Goal: Transaction & Acquisition: Download file/media

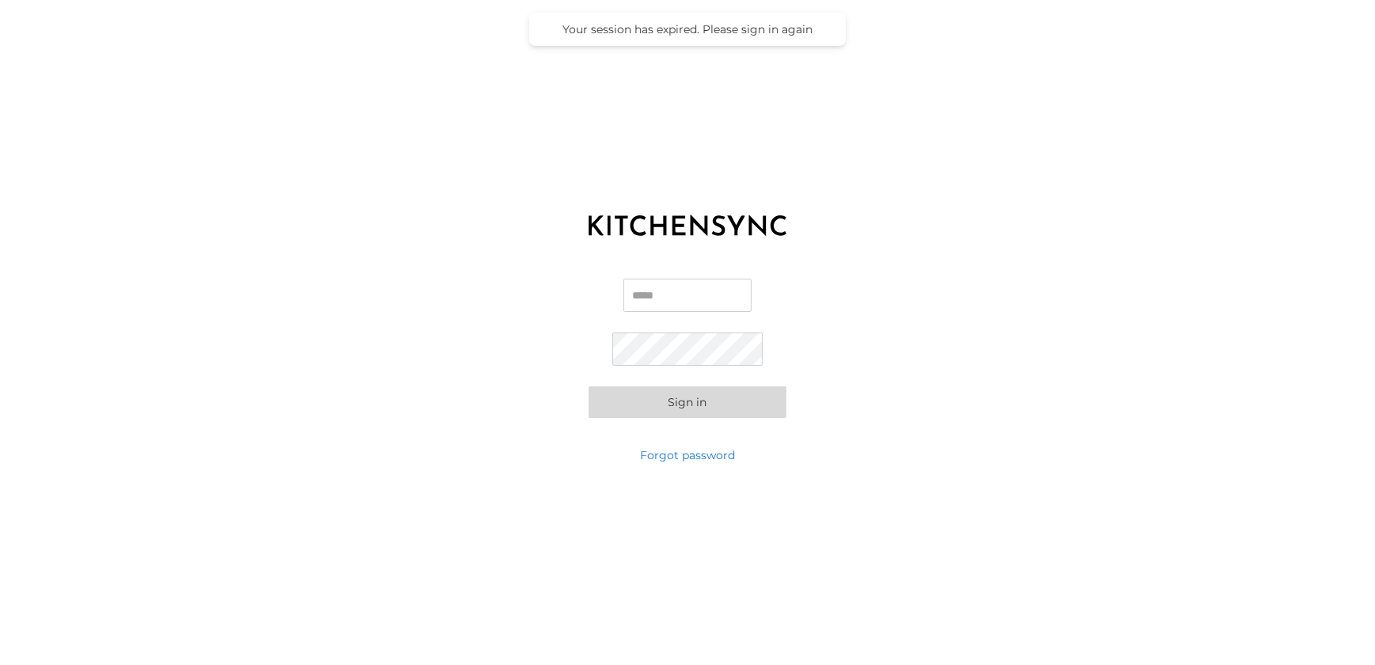
click at [666, 294] on input "Email" at bounding box center [688, 295] width 128 height 33
type input "**********"
click at [661, 400] on button "Sign in" at bounding box center [688, 402] width 198 height 32
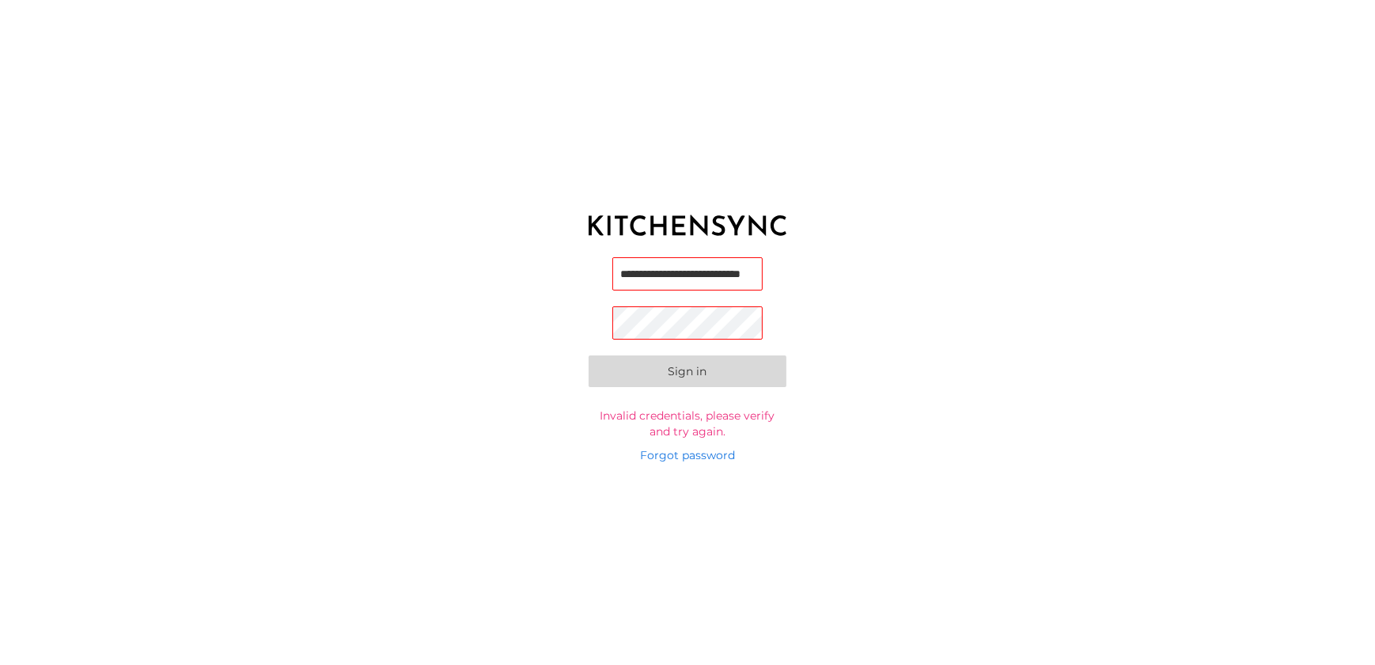
click at [721, 279] on input "**********" at bounding box center [688, 273] width 151 height 33
type input "**********"
click at [644, 377] on button "Sign in" at bounding box center [688, 376] width 198 height 32
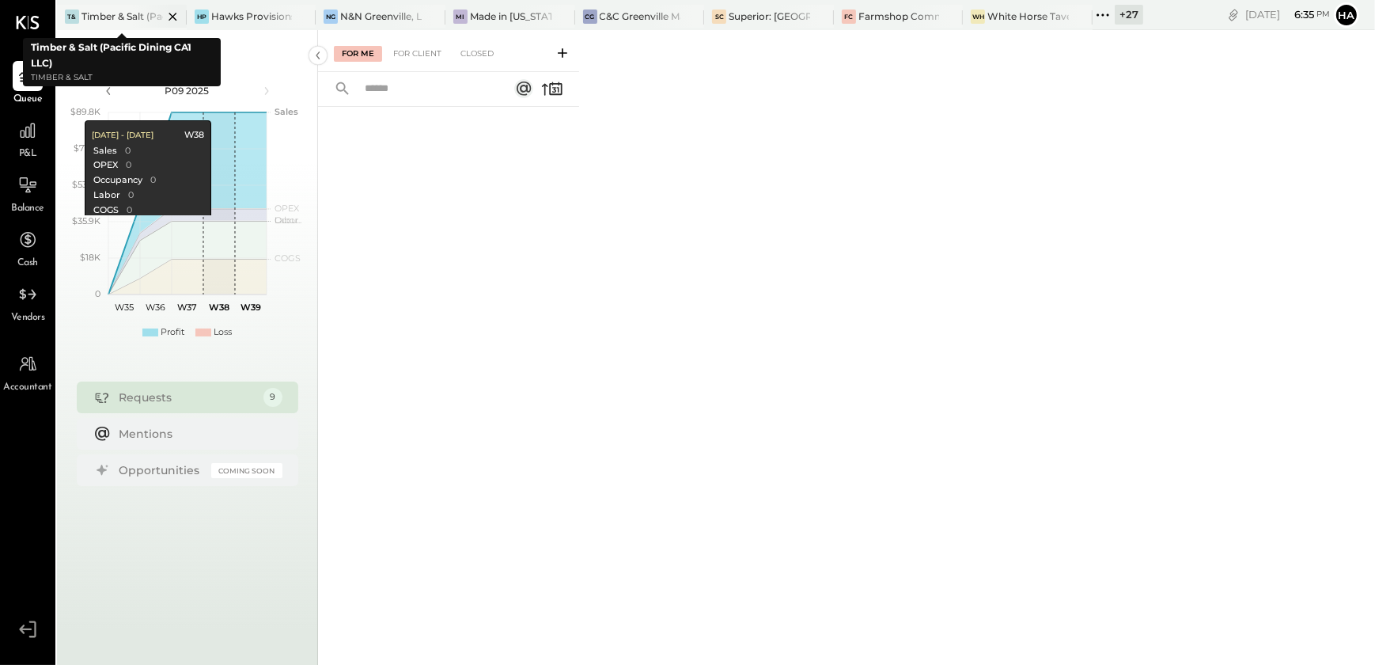
click at [166, 17] on icon at bounding box center [173, 16] width 20 height 19
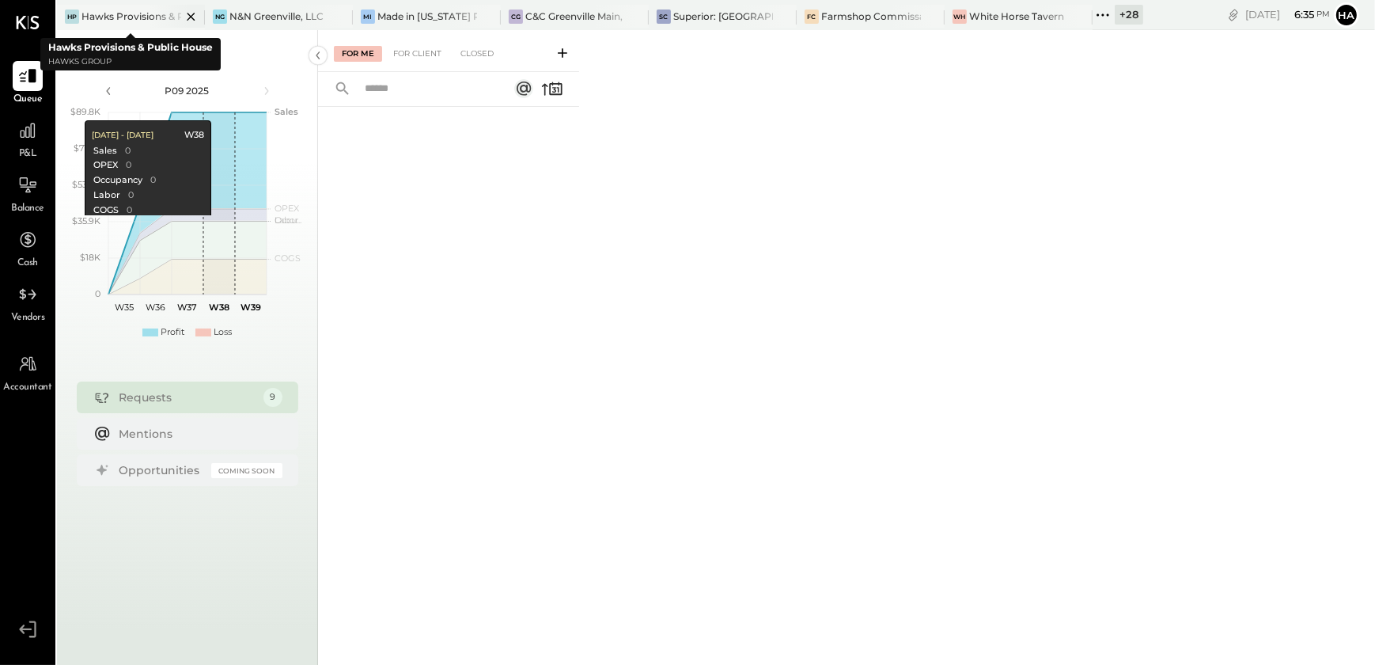
click at [189, 13] on icon at bounding box center [191, 16] width 20 height 19
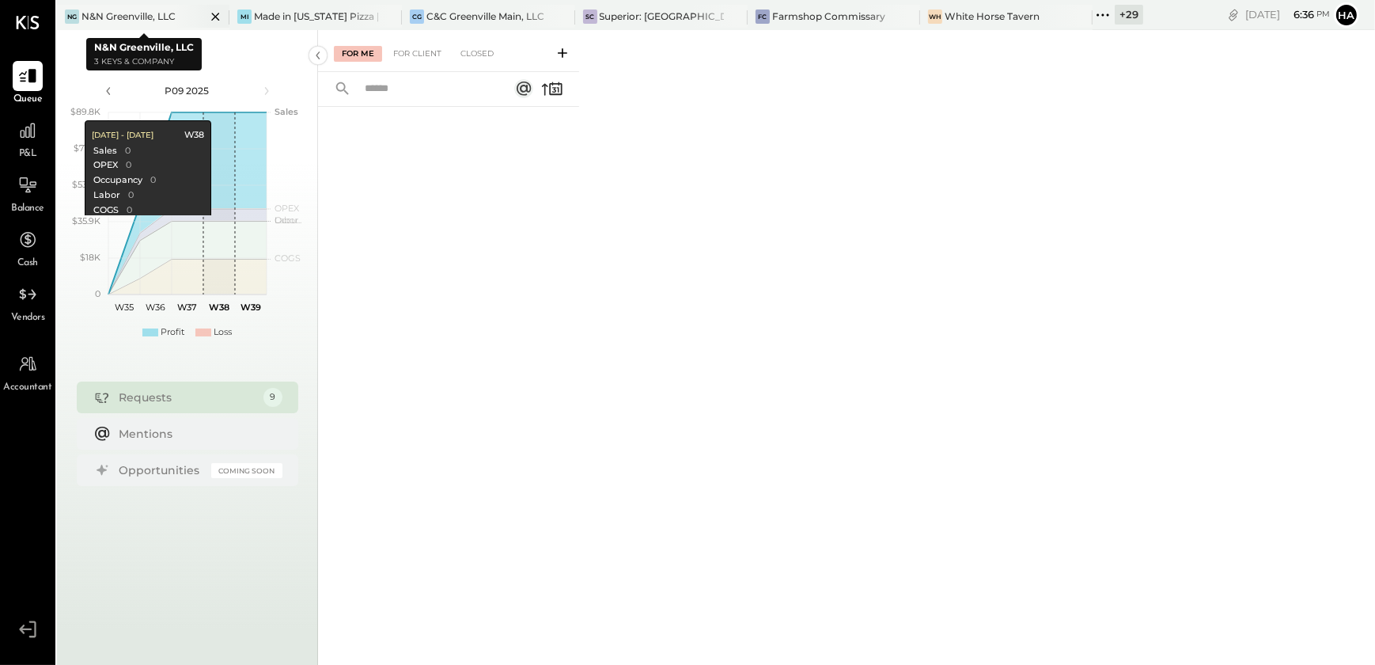
click at [221, 17] on icon at bounding box center [216, 16] width 20 height 19
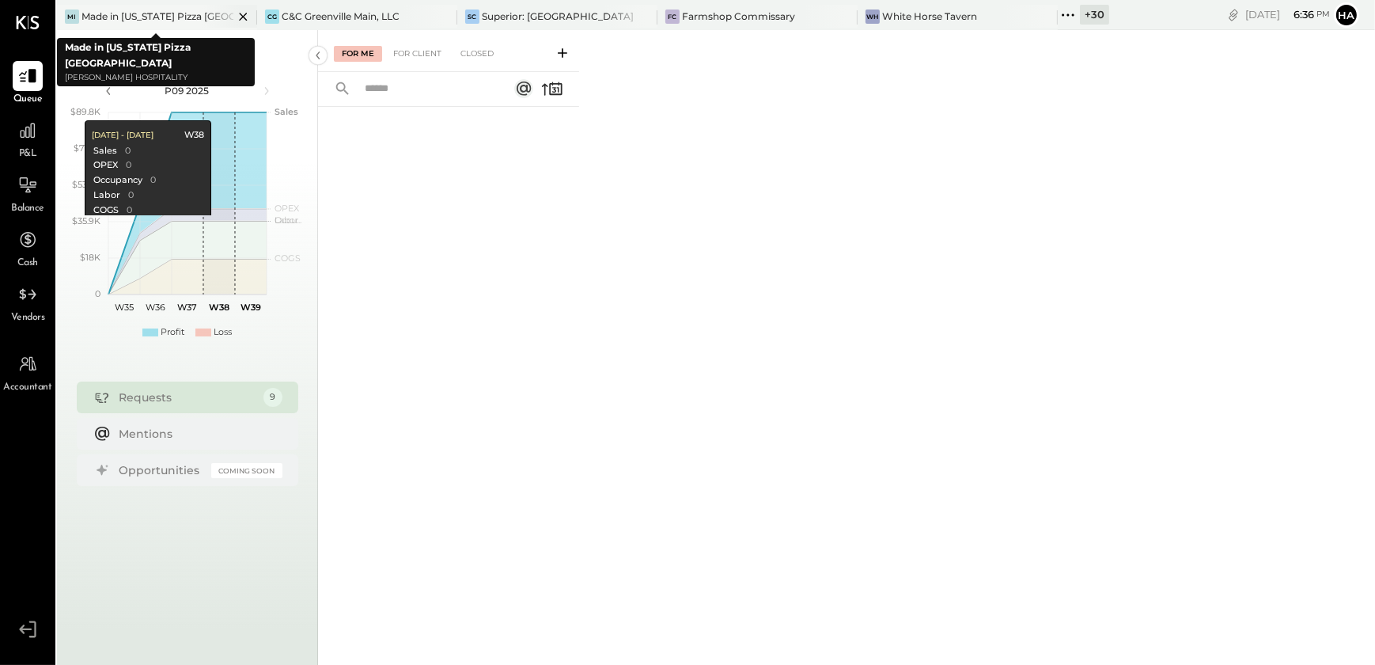
click at [244, 9] on icon at bounding box center [243, 16] width 20 height 19
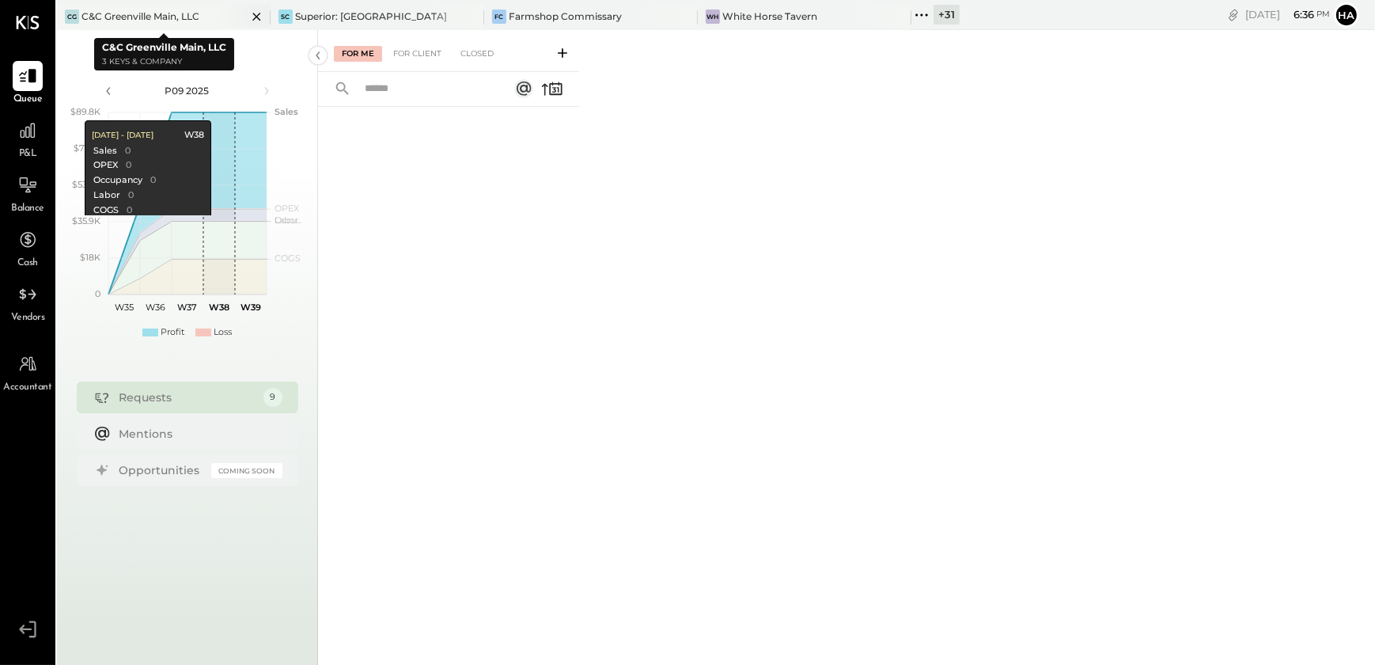
click at [254, 13] on icon at bounding box center [256, 17] width 8 height 8
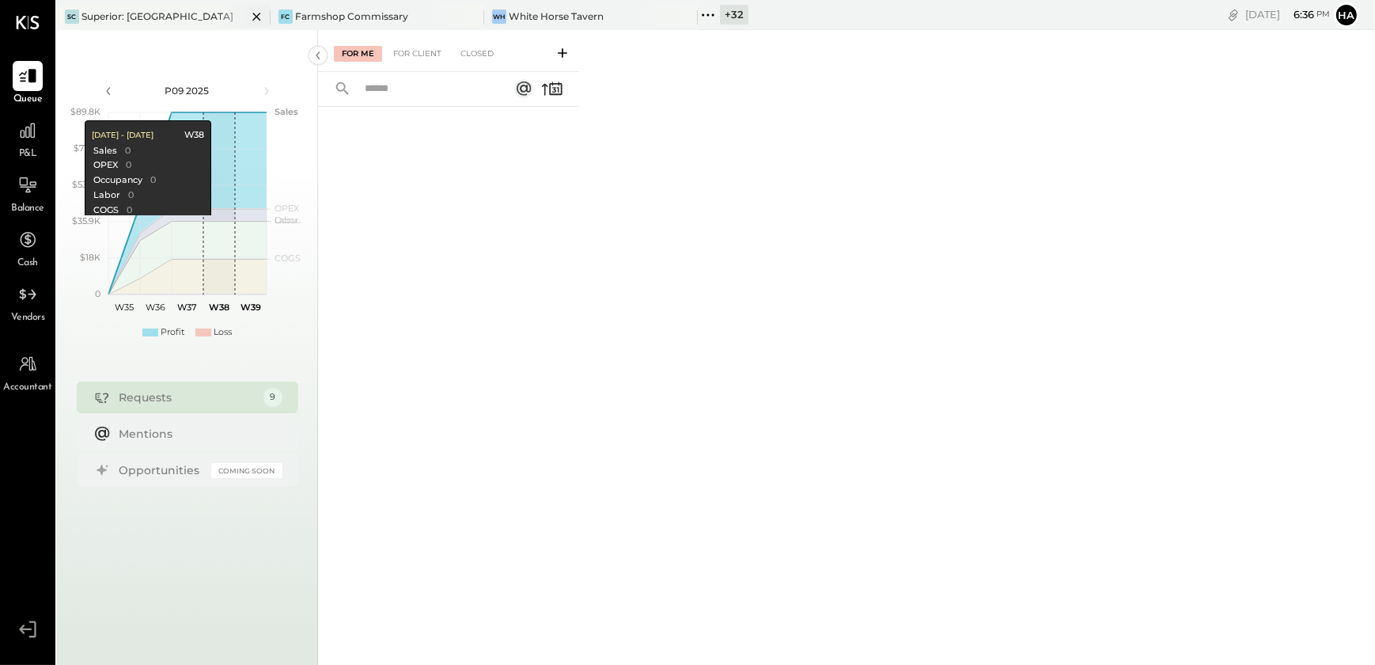
click at [254, 13] on icon at bounding box center [256, 17] width 8 height 8
click at [79, 13] on div "+ 35" at bounding box center [93, 15] width 28 height 20
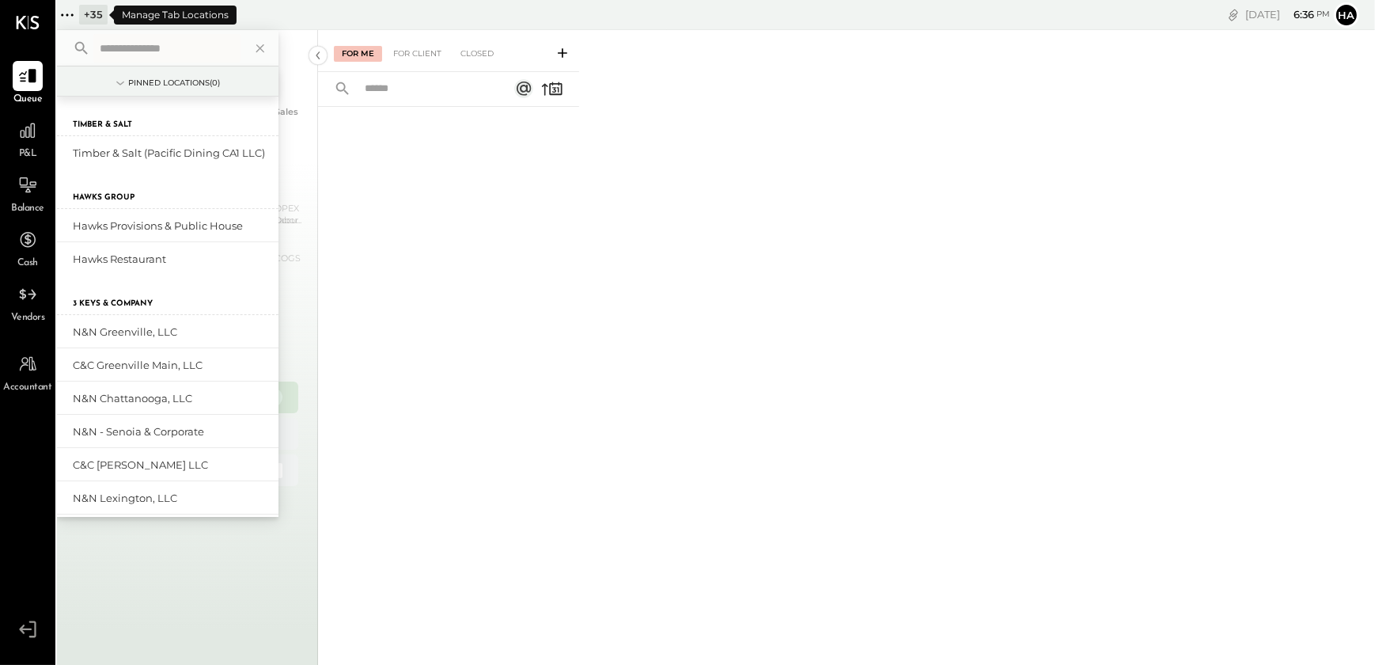
click at [66, 16] on icon at bounding box center [67, 15] width 21 height 21
click at [126, 57] on input "text" at bounding box center [166, 48] width 147 height 28
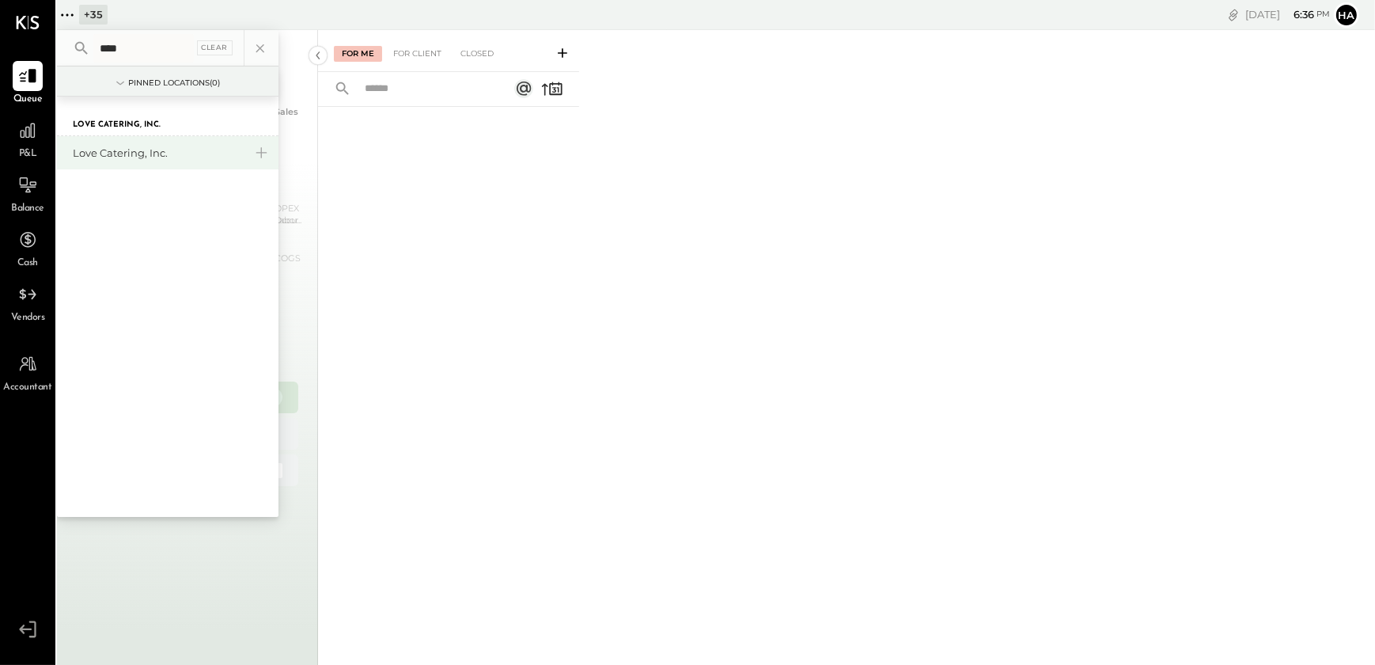
type input "****"
click at [124, 148] on div "Love Catering, Inc." at bounding box center [158, 153] width 171 height 15
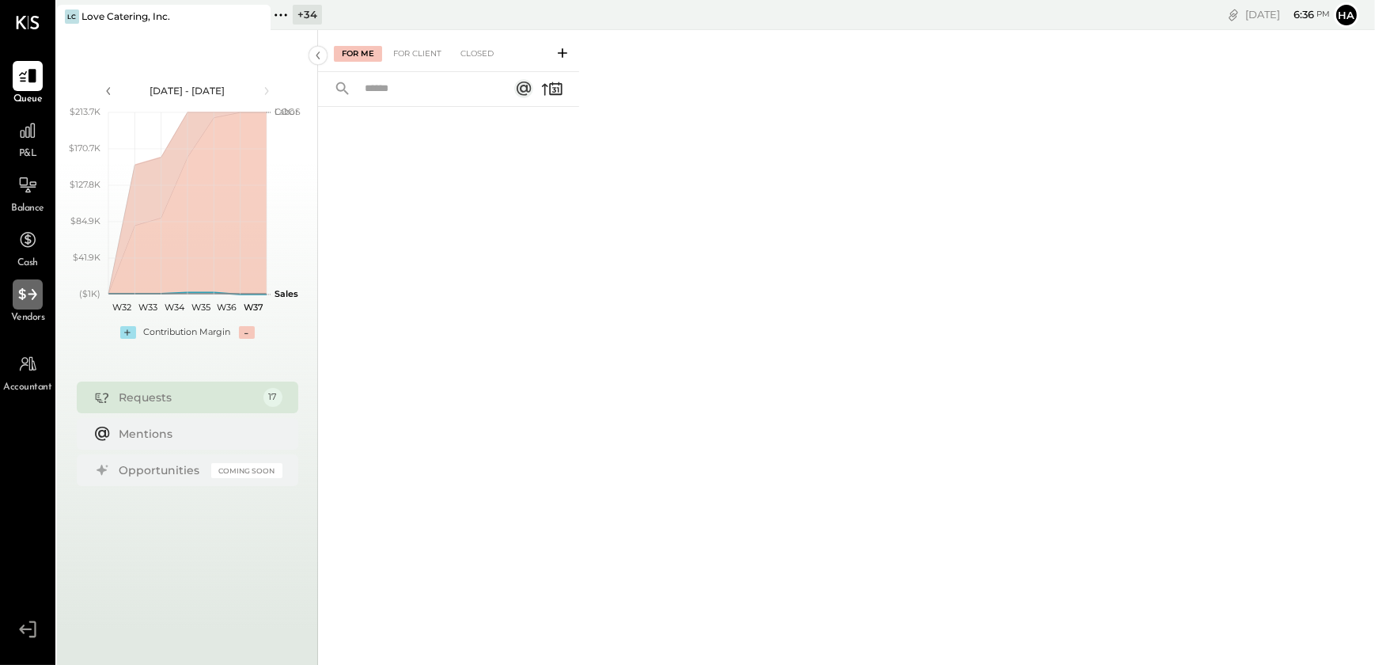
click at [28, 305] on div at bounding box center [28, 294] width 30 height 30
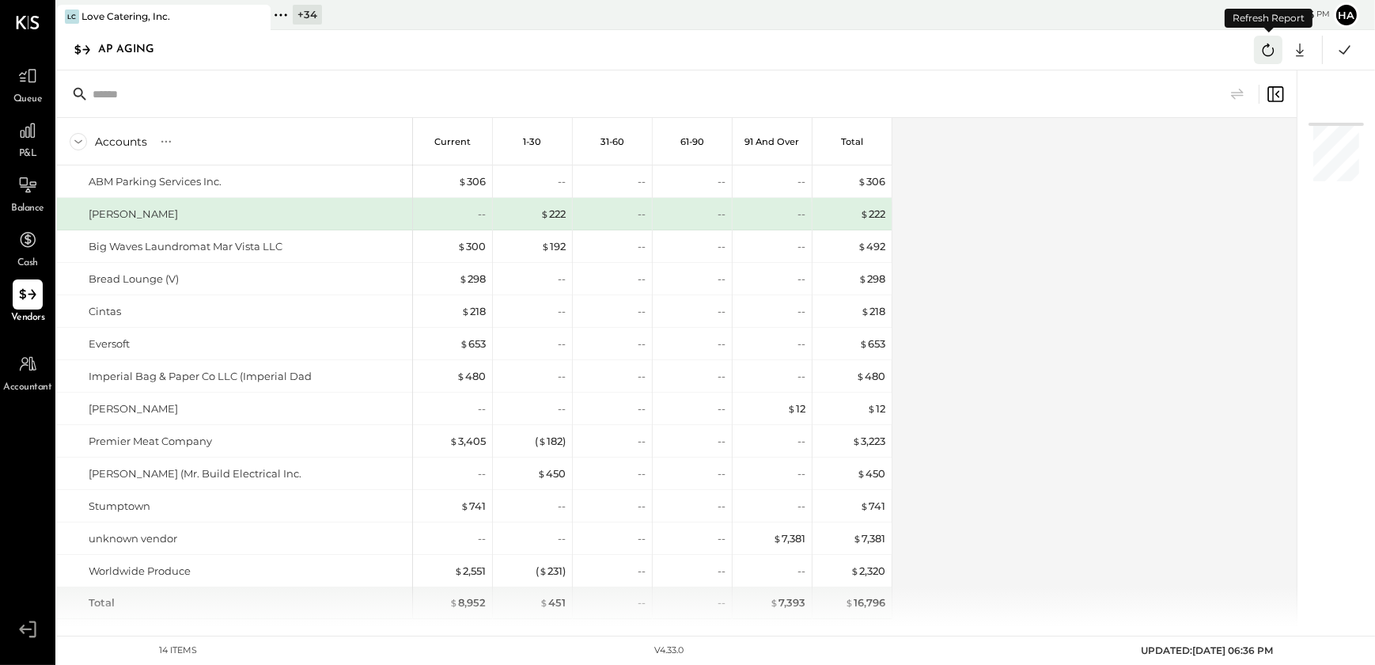
click at [1274, 47] on icon at bounding box center [1268, 50] width 21 height 21
click at [1341, 51] on icon at bounding box center [1345, 49] width 11 height 9
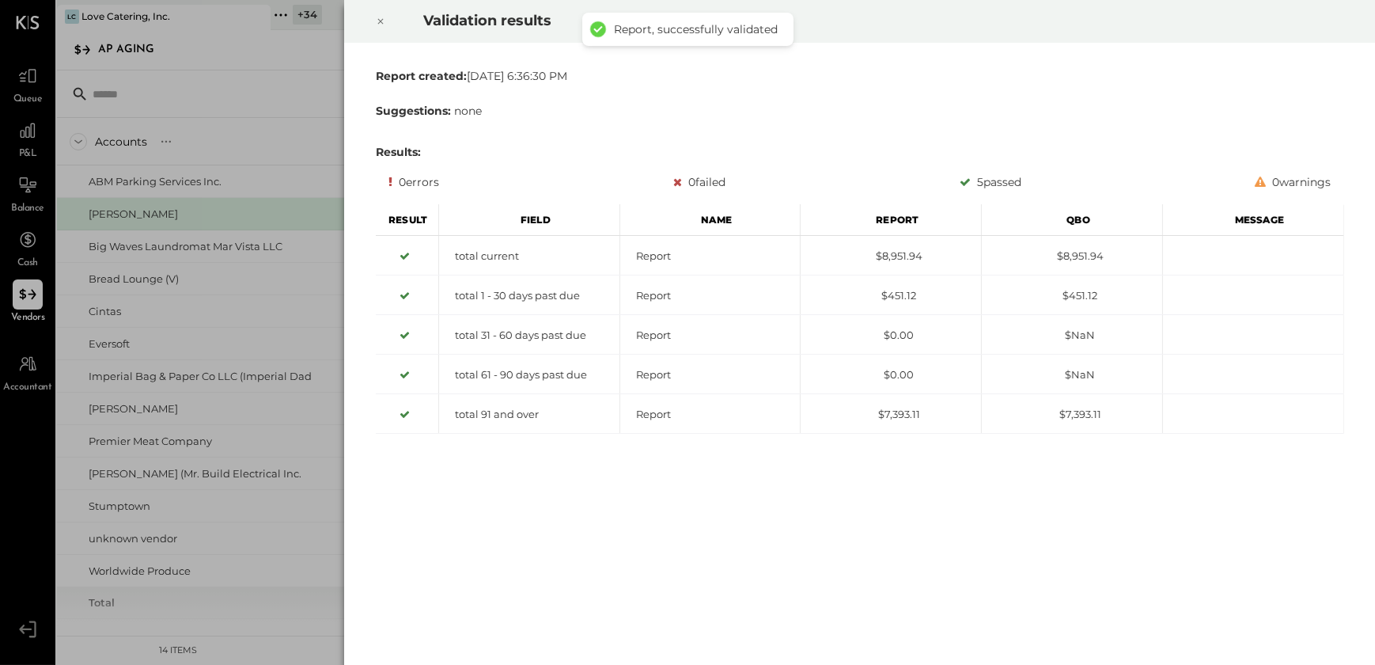
click at [380, 25] on icon at bounding box center [380, 21] width 9 height 19
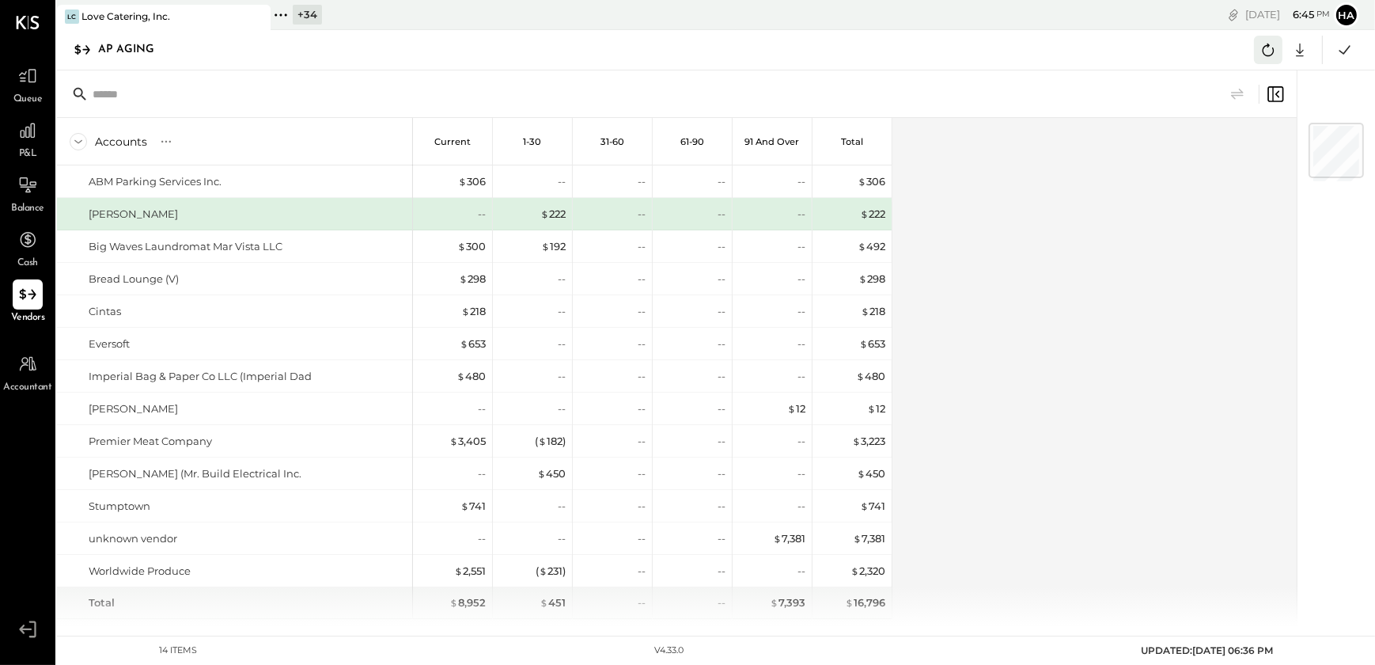
click at [1271, 60] on button at bounding box center [1268, 50] width 28 height 28
click at [1271, 56] on icon at bounding box center [1268, 50] width 21 height 21
click at [1345, 55] on icon at bounding box center [1345, 50] width 21 height 21
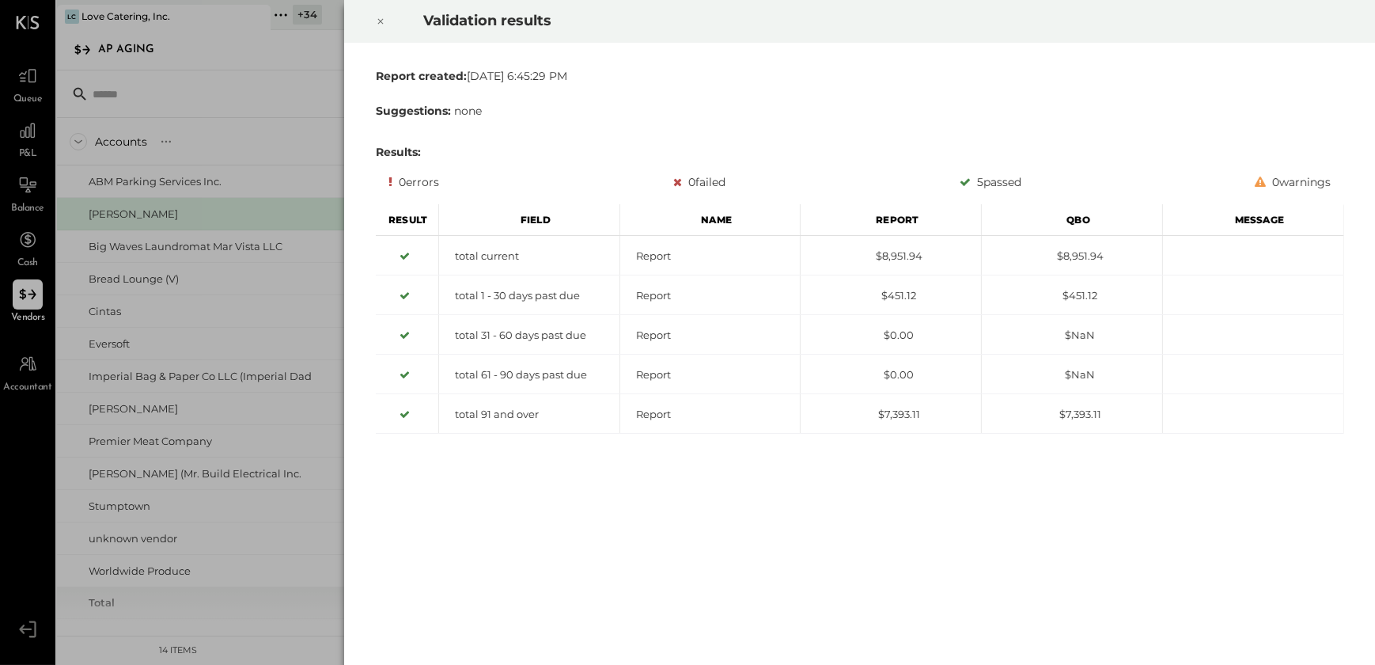
click at [378, 21] on icon at bounding box center [380, 21] width 9 height 19
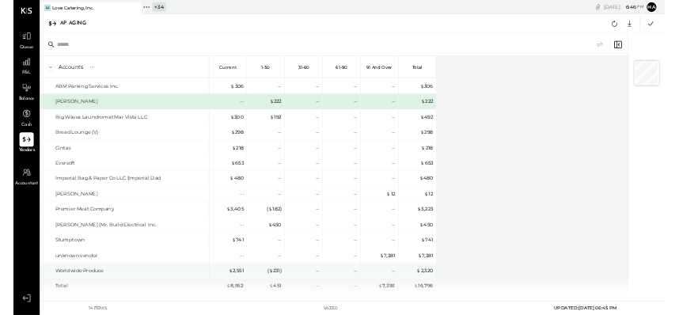
scroll to position [32, 0]
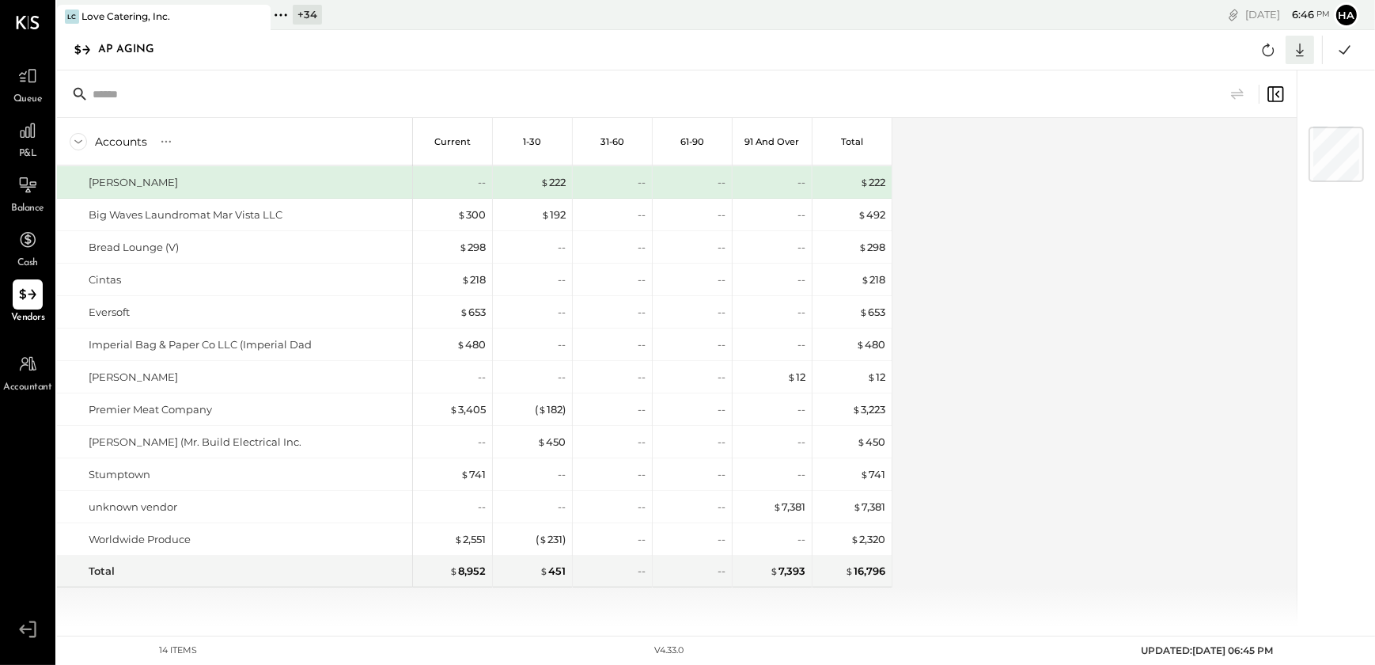
click at [1303, 55] on icon at bounding box center [1300, 50] width 21 height 21
click at [1220, 150] on div "Excel" at bounding box center [1251, 142] width 127 height 33
